Goal: Information Seeking & Learning: Learn about a topic

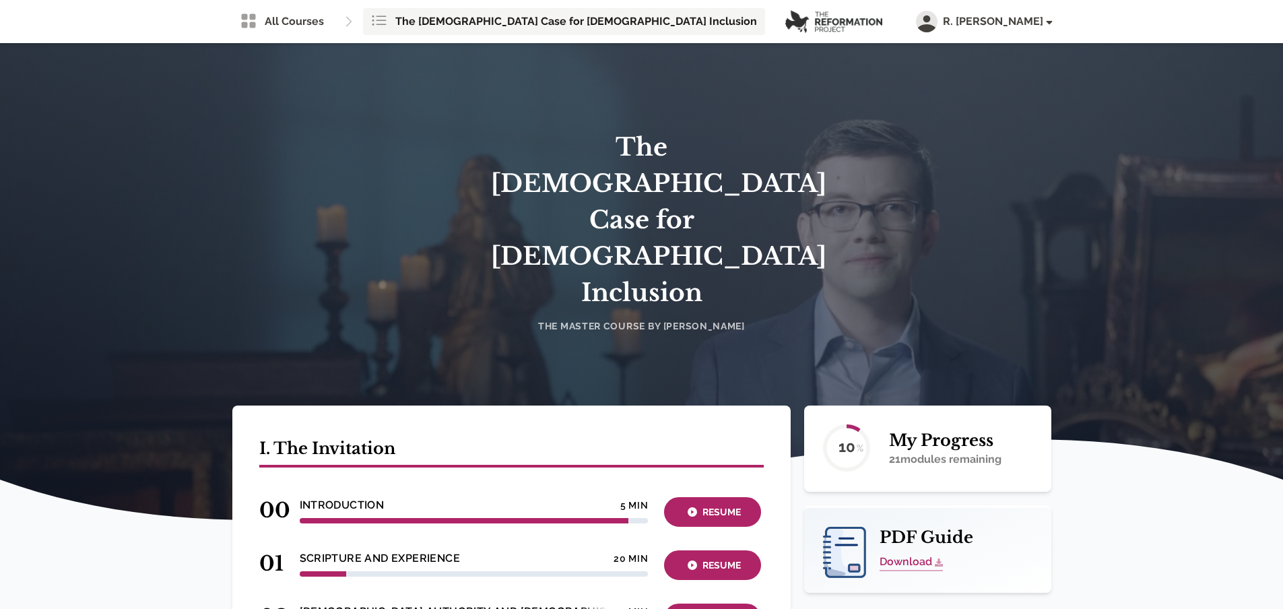
scroll to position [544, 0]
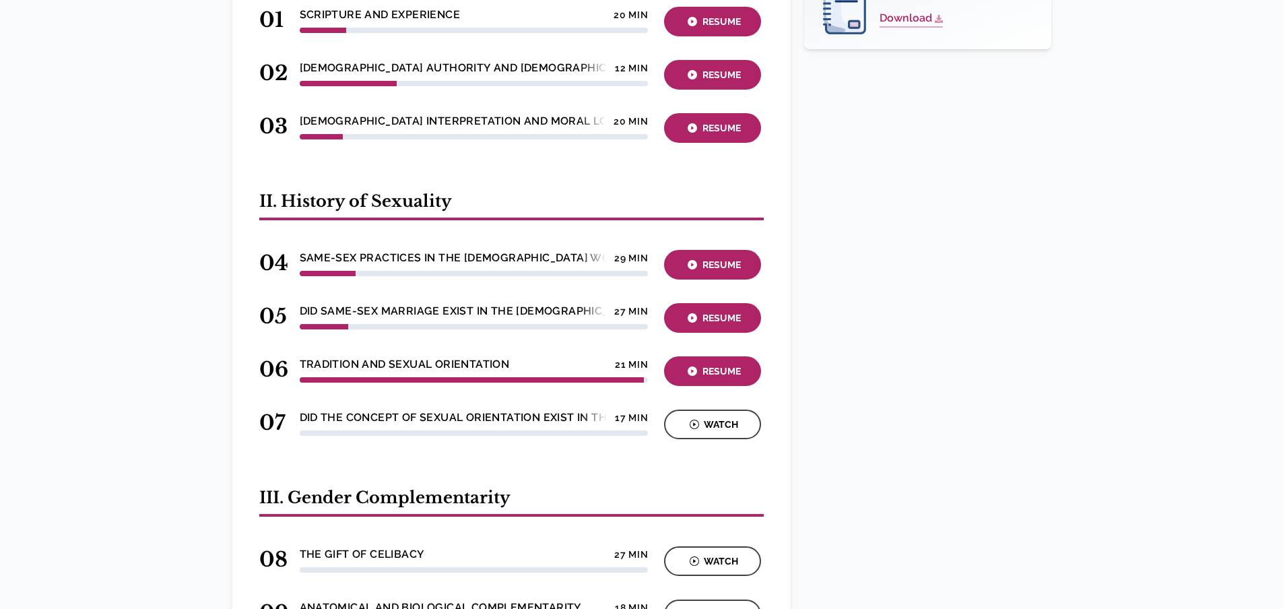
click at [716, 417] on div "Watch" at bounding box center [712, 424] width 89 height 15
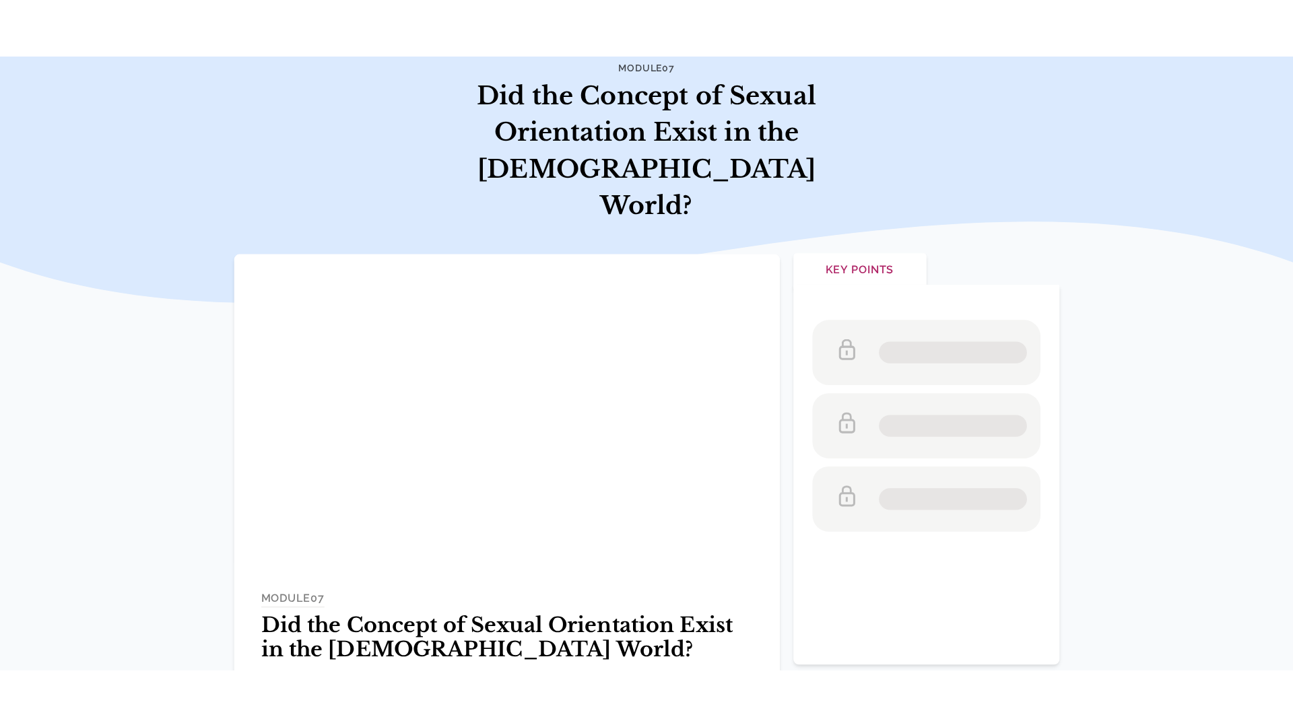
scroll to position [135, 0]
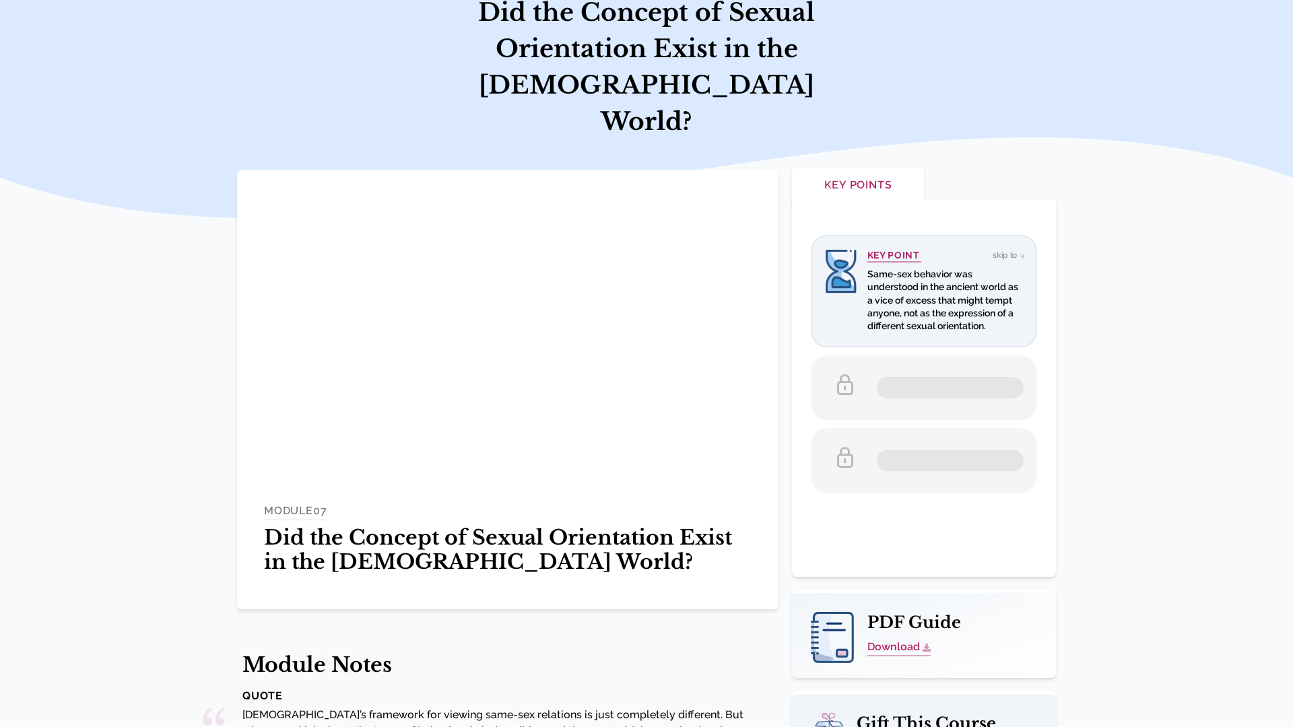
scroll to position [135, 0]
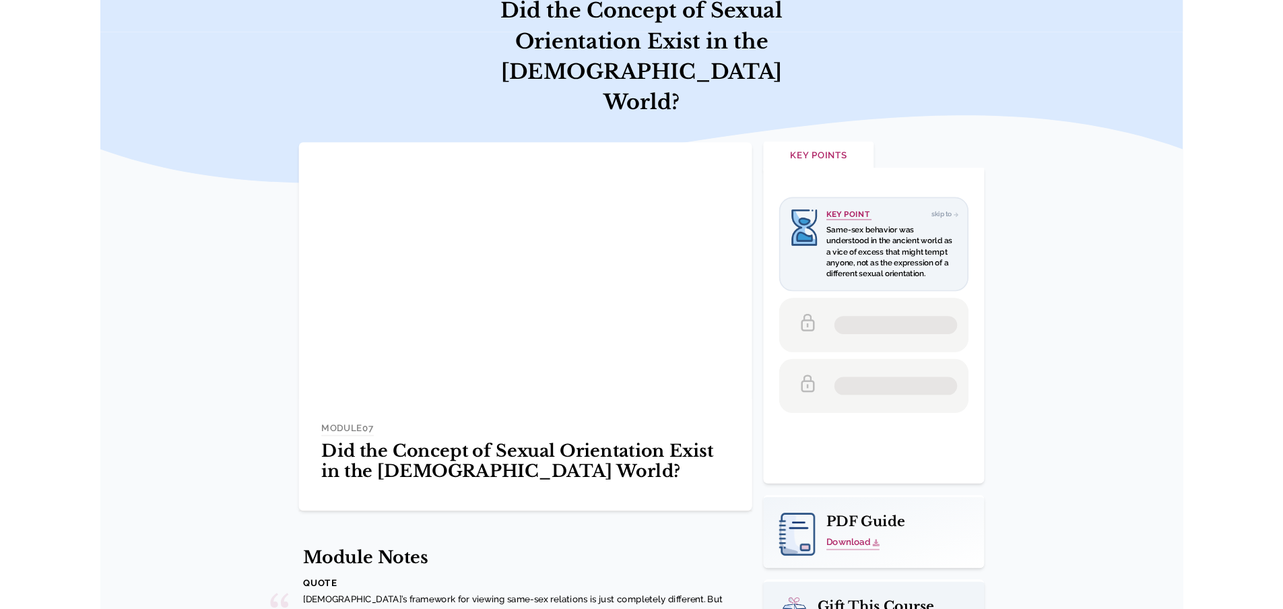
scroll to position [135, 0]
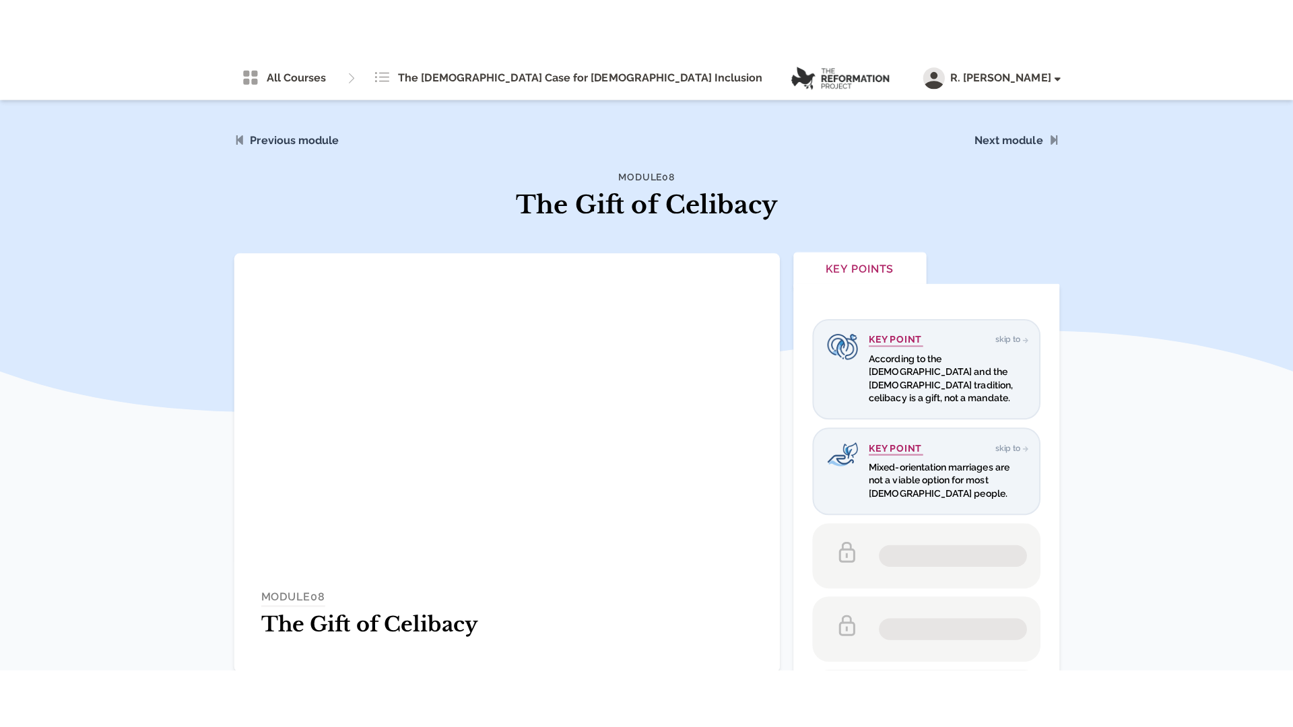
scroll to position [135, 0]
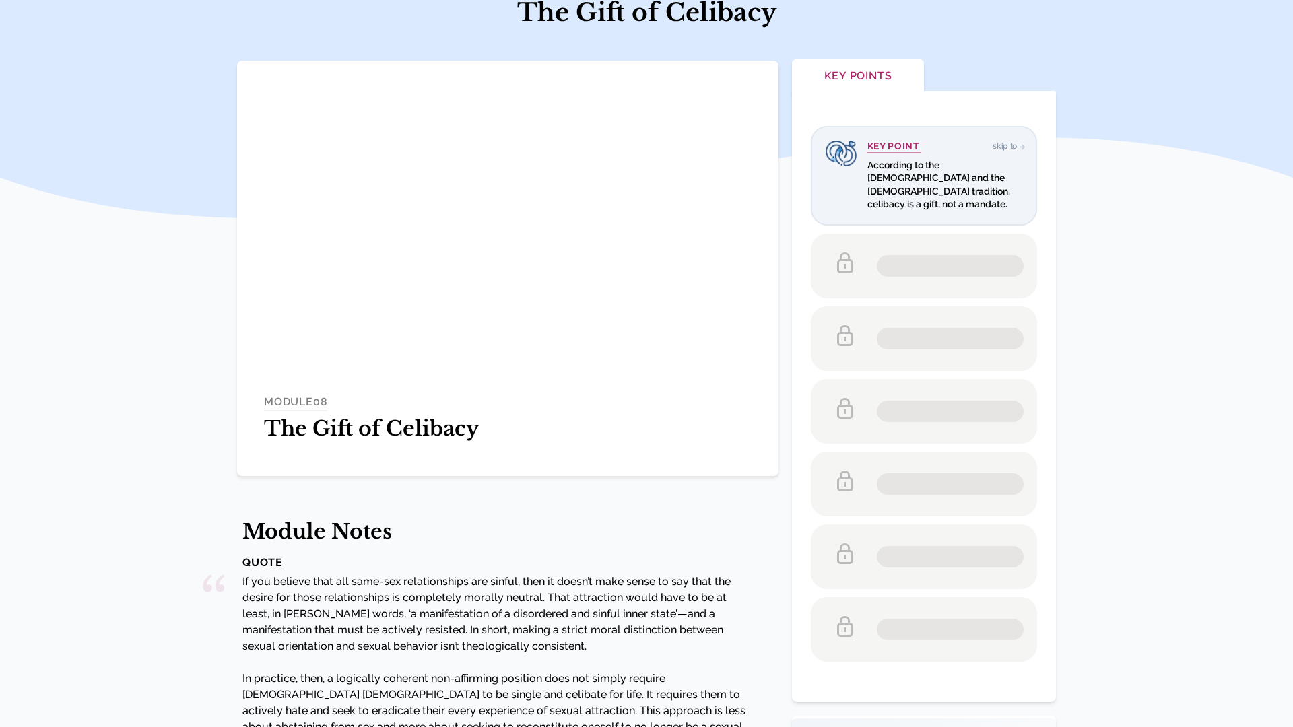
scroll to position [135, 0]
